Goal: Navigation & Orientation: Go to known website

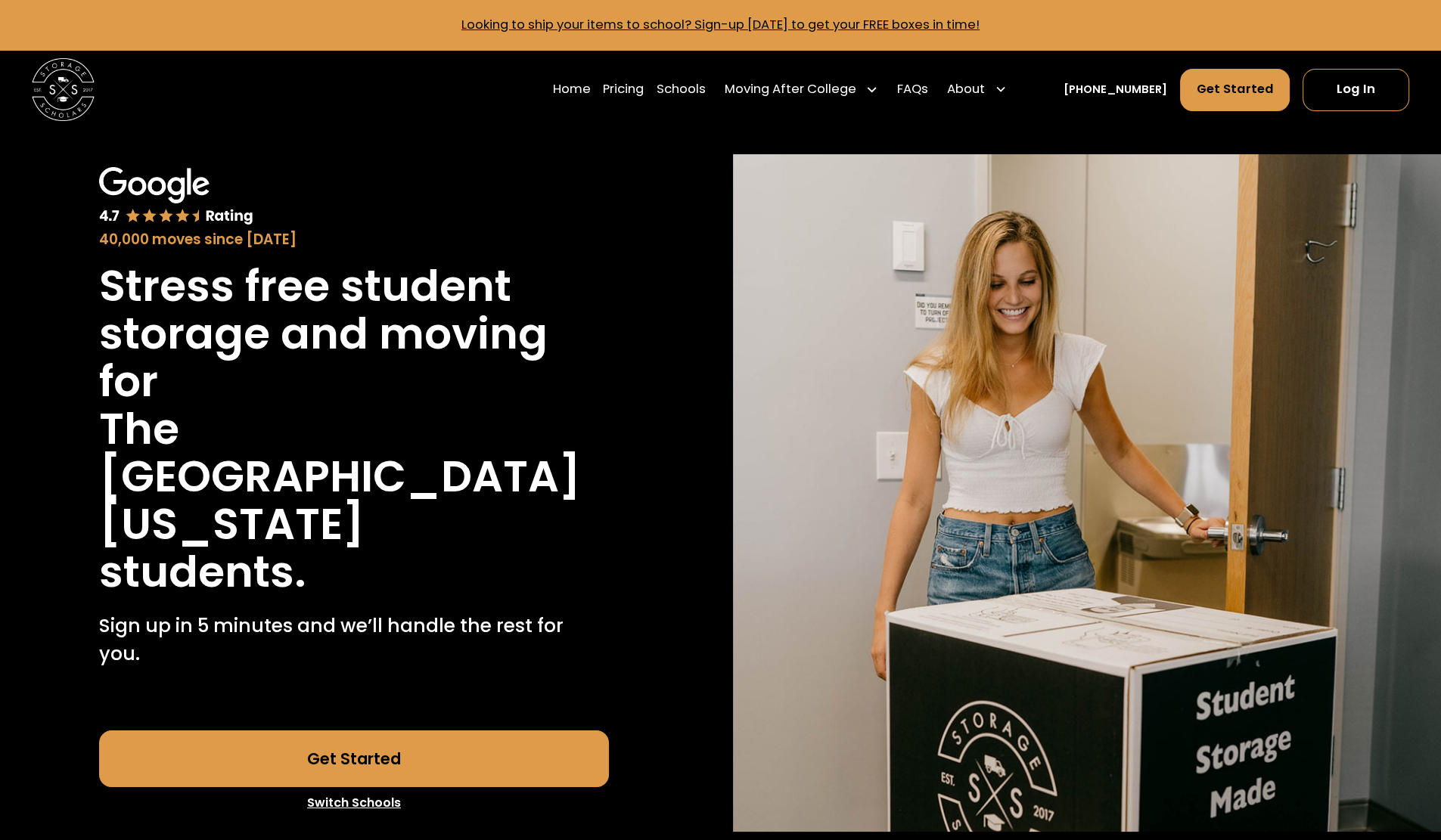
click at [1366, 84] on link "Log In" at bounding box center [1356, 90] width 107 height 43
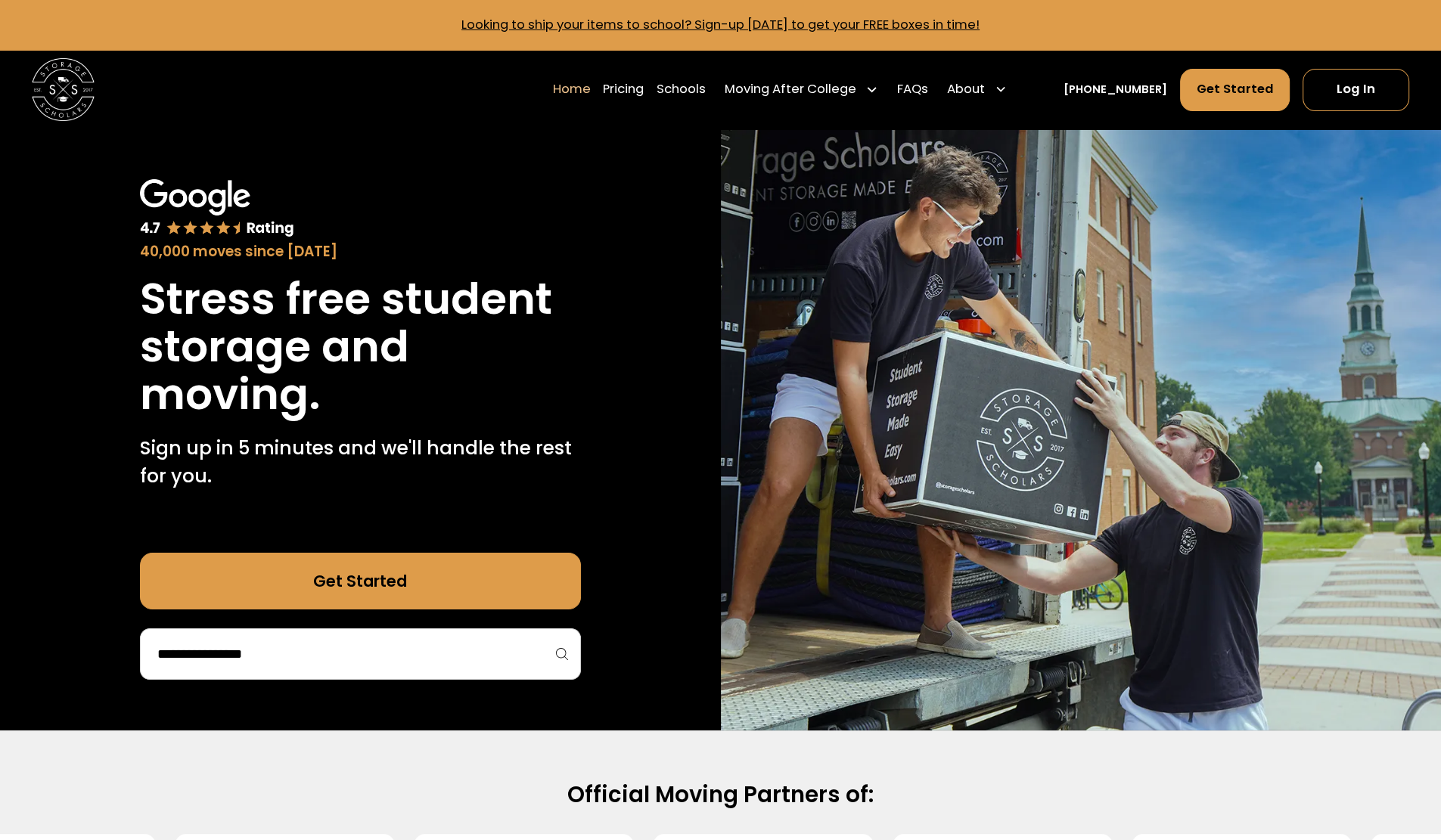
click at [1362, 91] on link "Log In" at bounding box center [1356, 90] width 107 height 43
